Goal: Book appointment/travel/reservation

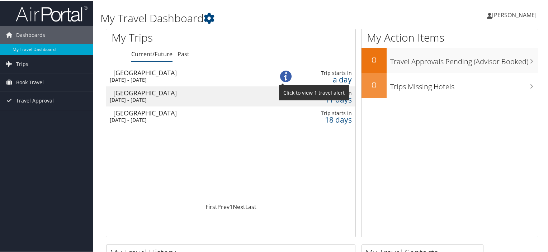
click at [285, 75] on img at bounding box center [285, 75] width 11 height 11
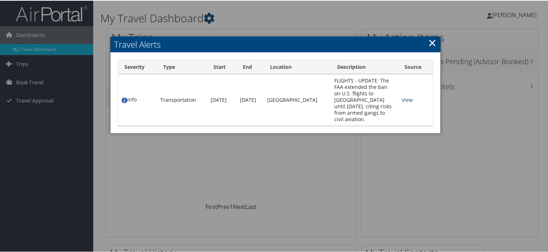
click at [430, 41] on link "×" at bounding box center [432, 42] width 8 height 14
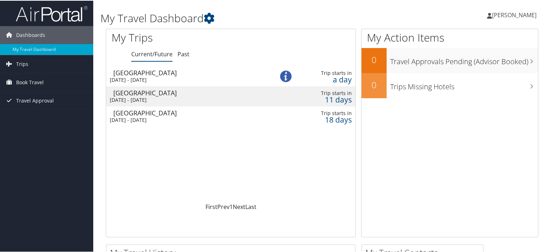
click at [132, 76] on div "Fri 5 Sep 2025 - Fri 12 Sep 2025" at bounding box center [186, 79] width 153 height 6
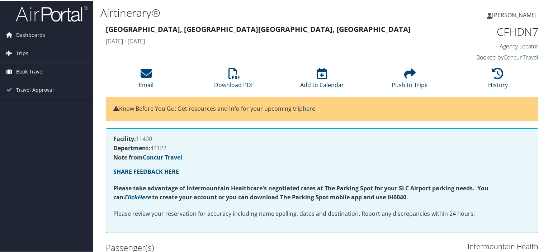
click at [24, 72] on span "Book Travel" at bounding box center [30, 71] width 28 height 18
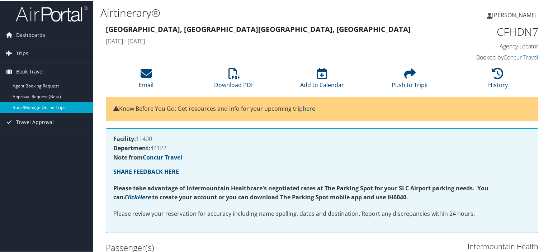
click at [28, 107] on link "Book/Manage Online Trips" at bounding box center [46, 107] width 93 height 11
